Goal: Task Accomplishment & Management: Use online tool/utility

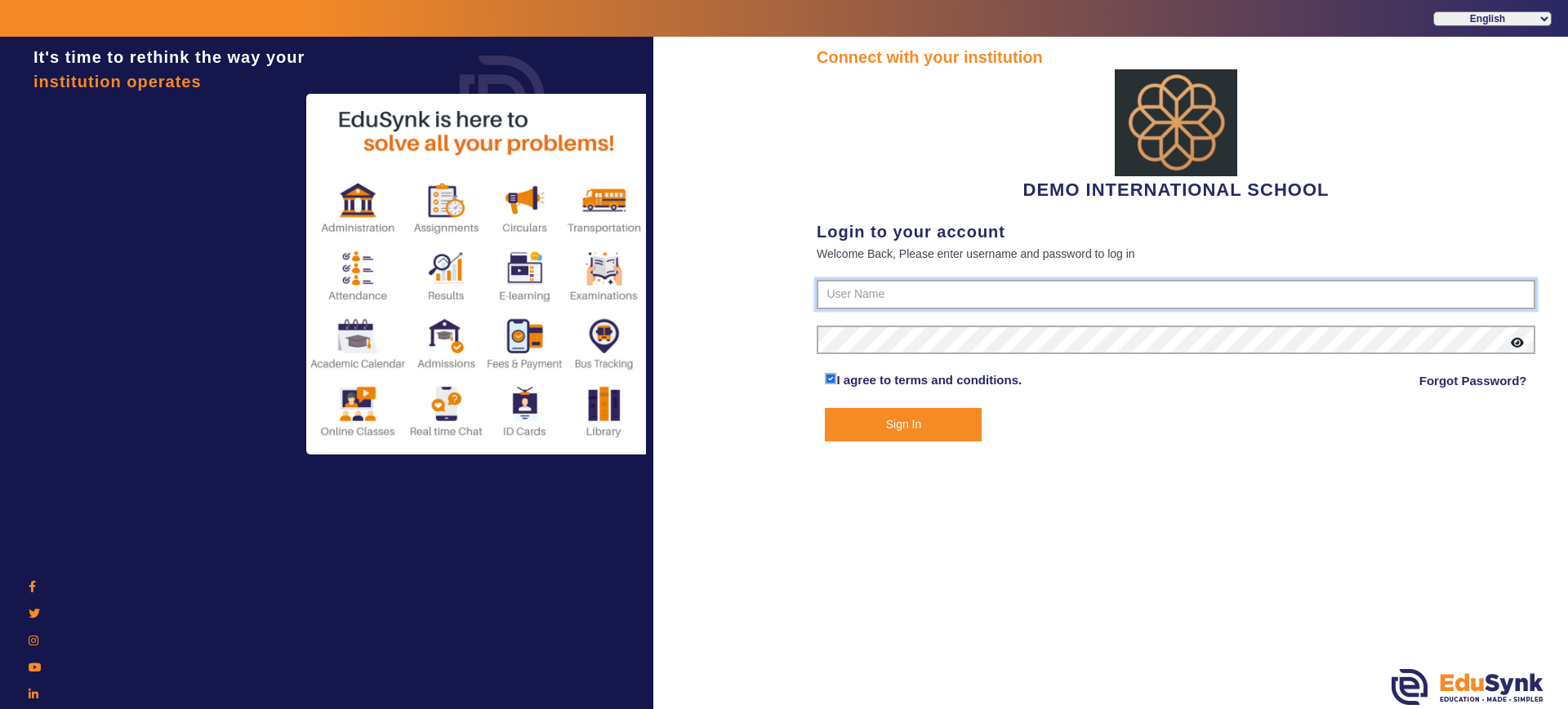
type input "2143224344"
click at [955, 416] on button "Sign In" at bounding box center [903, 425] width 157 height 33
